Goal: Information Seeking & Learning: Learn about a topic

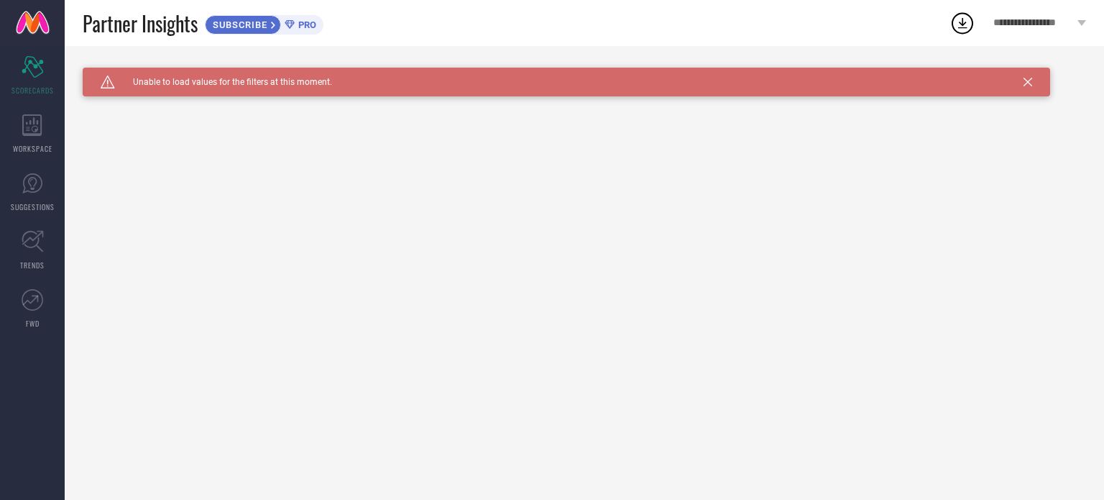
click at [1085, 19] on div "**********" at bounding box center [1040, 23] width 129 height 46
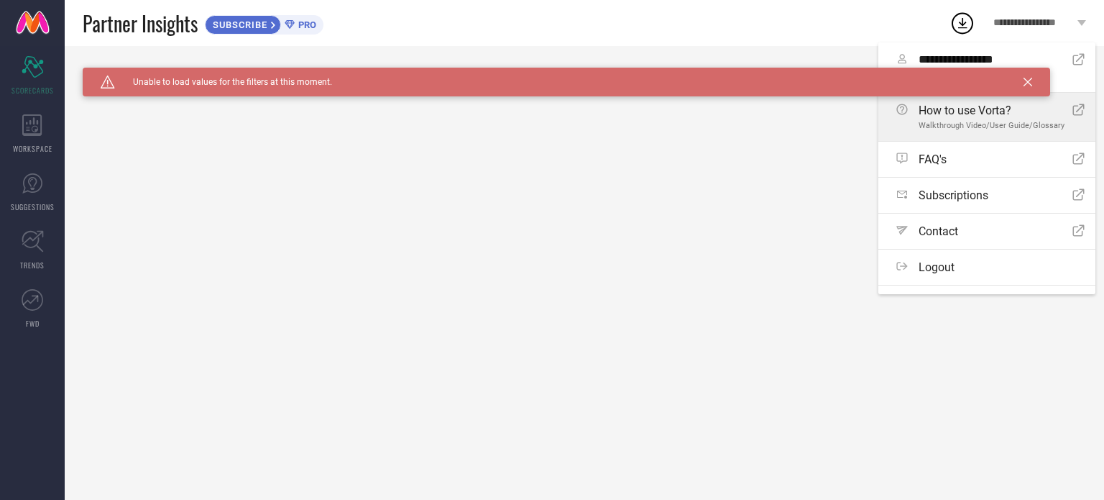
click at [939, 122] on span "Walkthrough Video/User Guide/Glossary" at bounding box center [992, 125] width 146 height 9
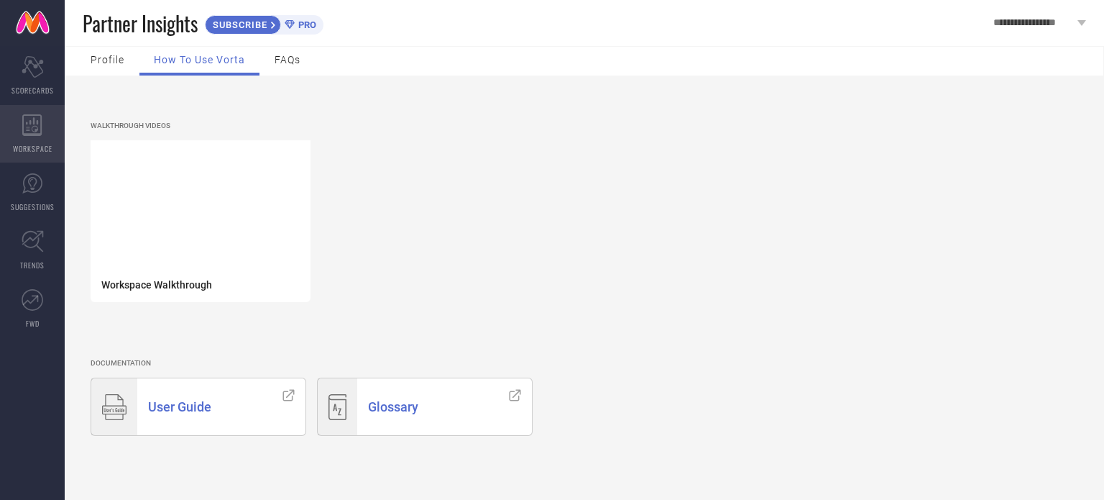
click at [23, 115] on icon at bounding box center [31, 125] width 19 height 22
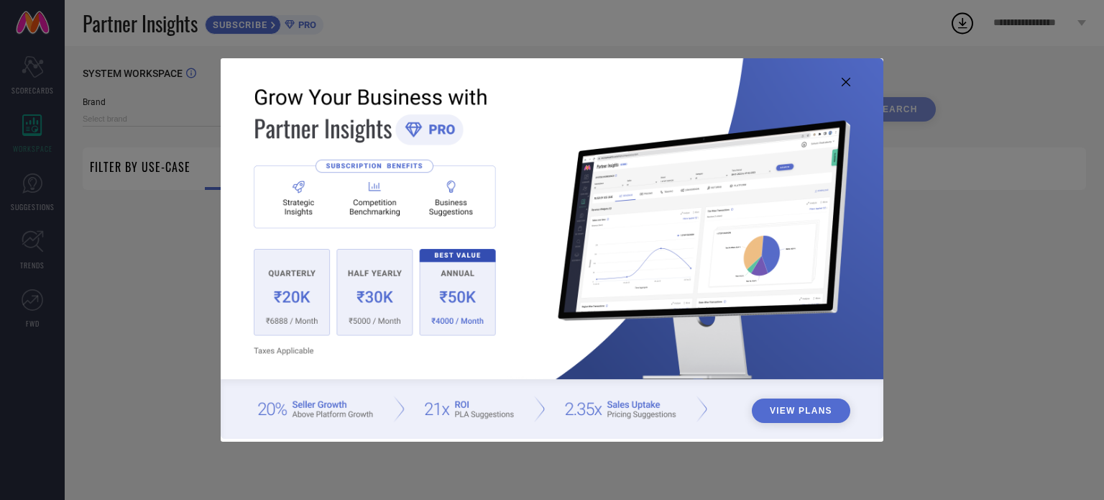
type input "1 STOP FASHION"
type input "All"
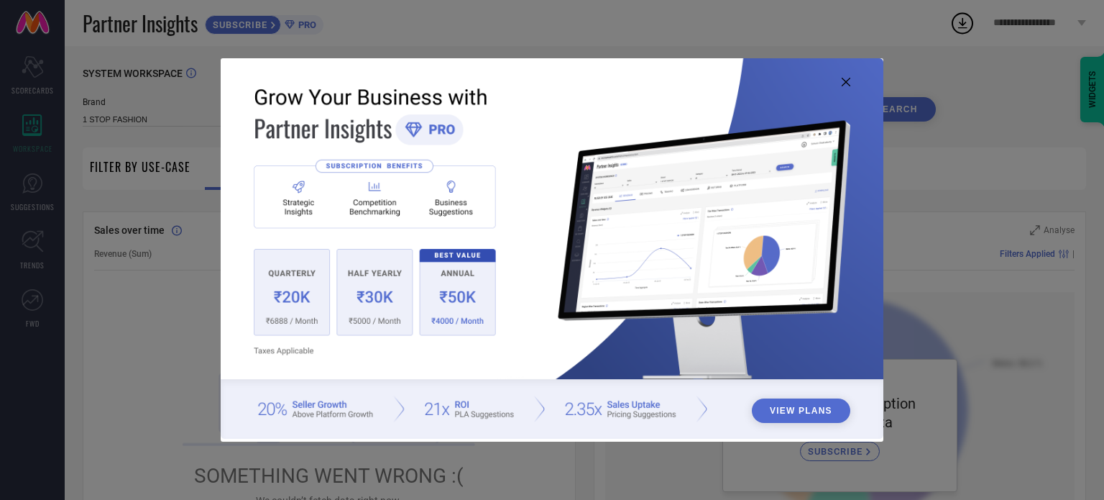
click at [788, 408] on button "View Plans" at bounding box center [801, 410] width 99 height 24
click at [852, 74] on img at bounding box center [552, 248] width 663 height 381
click at [852, 78] on img at bounding box center [552, 248] width 663 height 381
click at [846, 84] on icon at bounding box center [846, 82] width 9 height 9
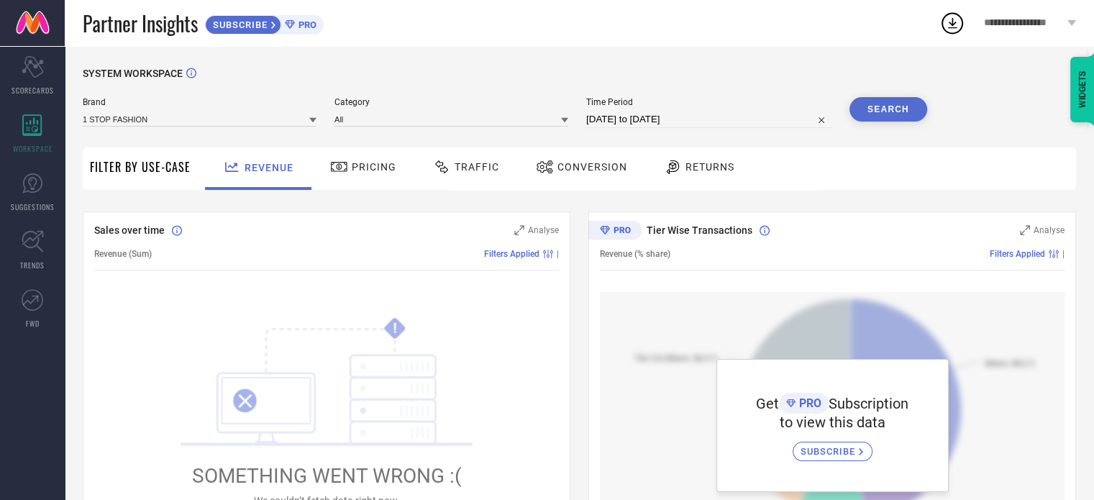
click at [352, 161] on span "Pricing" at bounding box center [374, 167] width 45 height 12
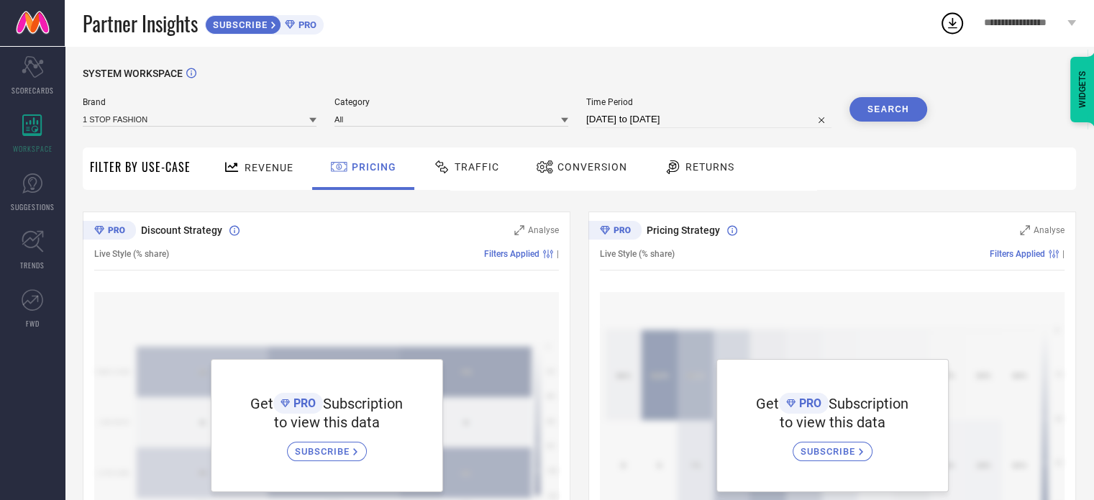
click at [256, 173] on span "Revenue" at bounding box center [268, 168] width 49 height 12
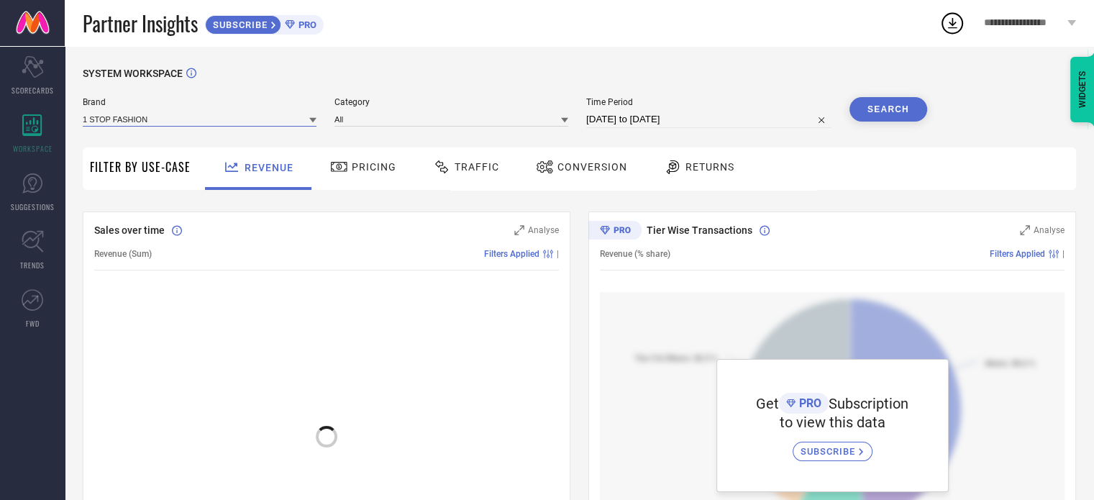
click at [297, 115] on input at bounding box center [200, 118] width 234 height 15
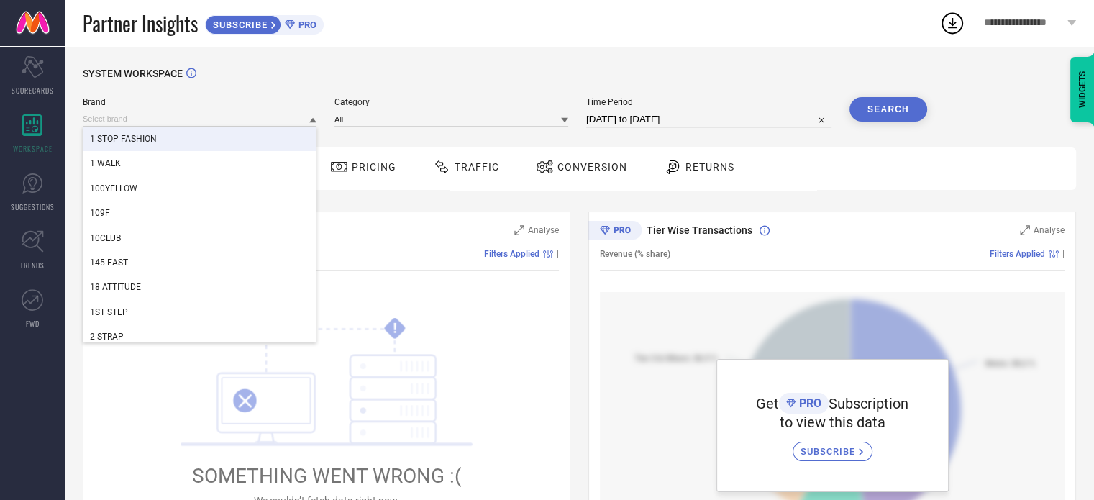
click at [431, 94] on div "SYSTEM WORKSPACE" at bounding box center [579, 82] width 993 height 29
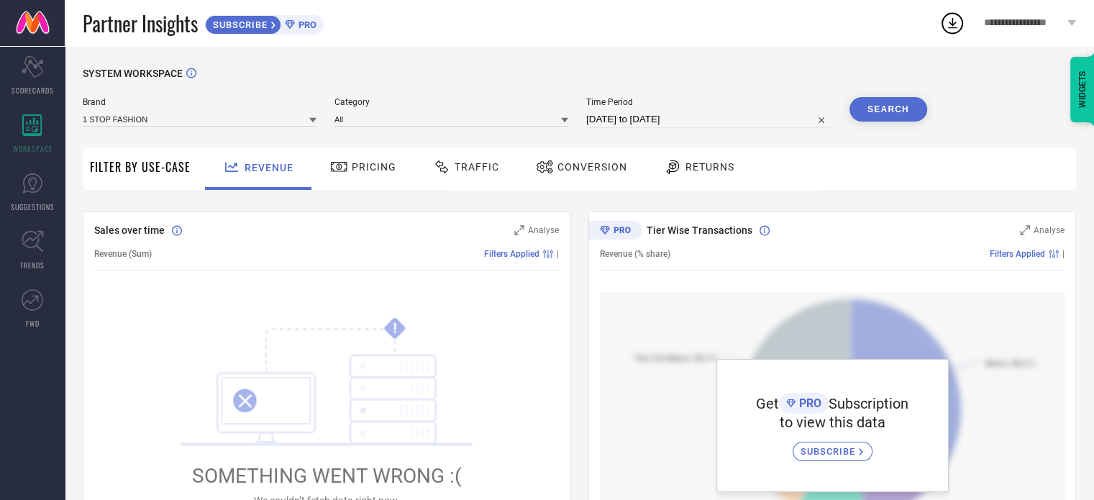
click at [529, 110] on div "Category All" at bounding box center [451, 112] width 234 height 31
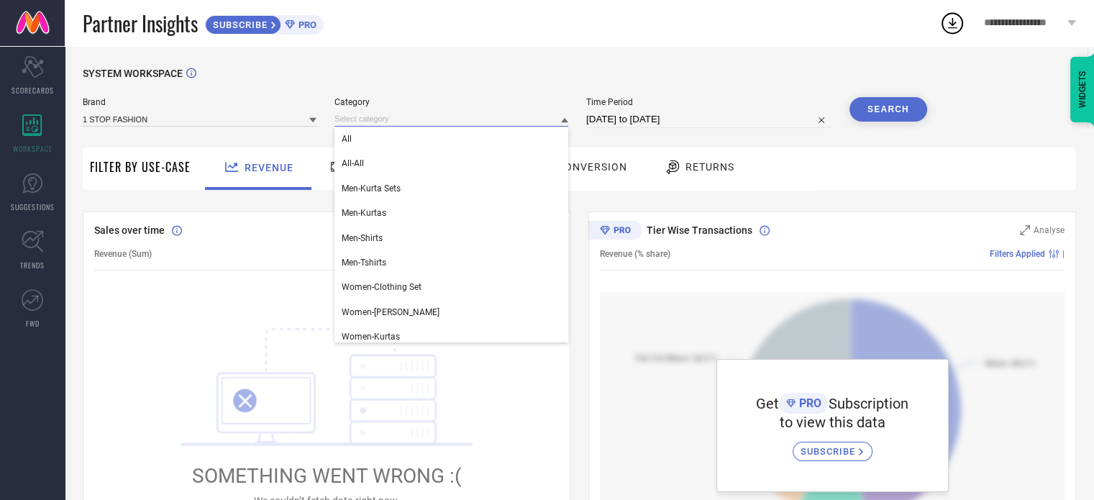
click at [507, 121] on input at bounding box center [451, 118] width 234 height 15
click at [485, 83] on div "SYSTEM WORKSPACE" at bounding box center [579, 82] width 993 height 29
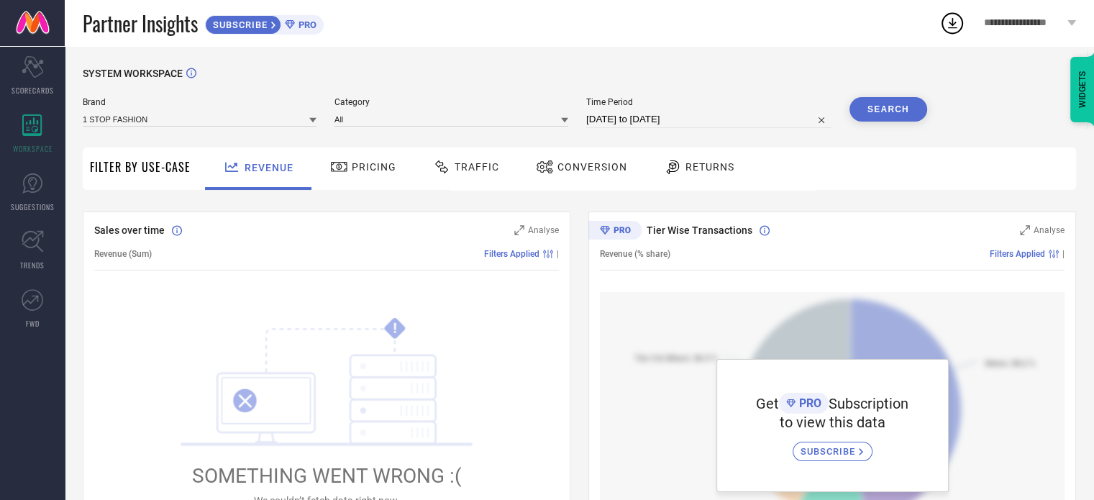
click at [283, 28] on div "PRO" at bounding box center [298, 24] width 35 height 11
